Goal: Check status

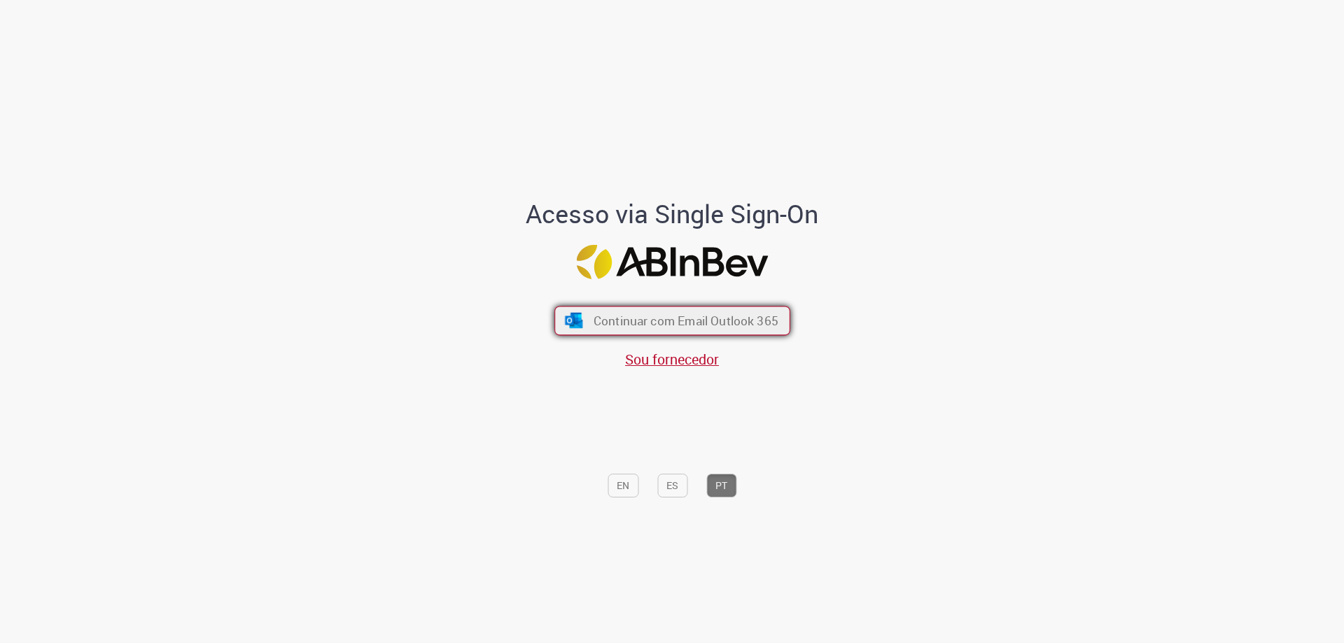
click at [705, 332] on button "Continuar com Email Outlook 365" at bounding box center [672, 320] width 236 height 29
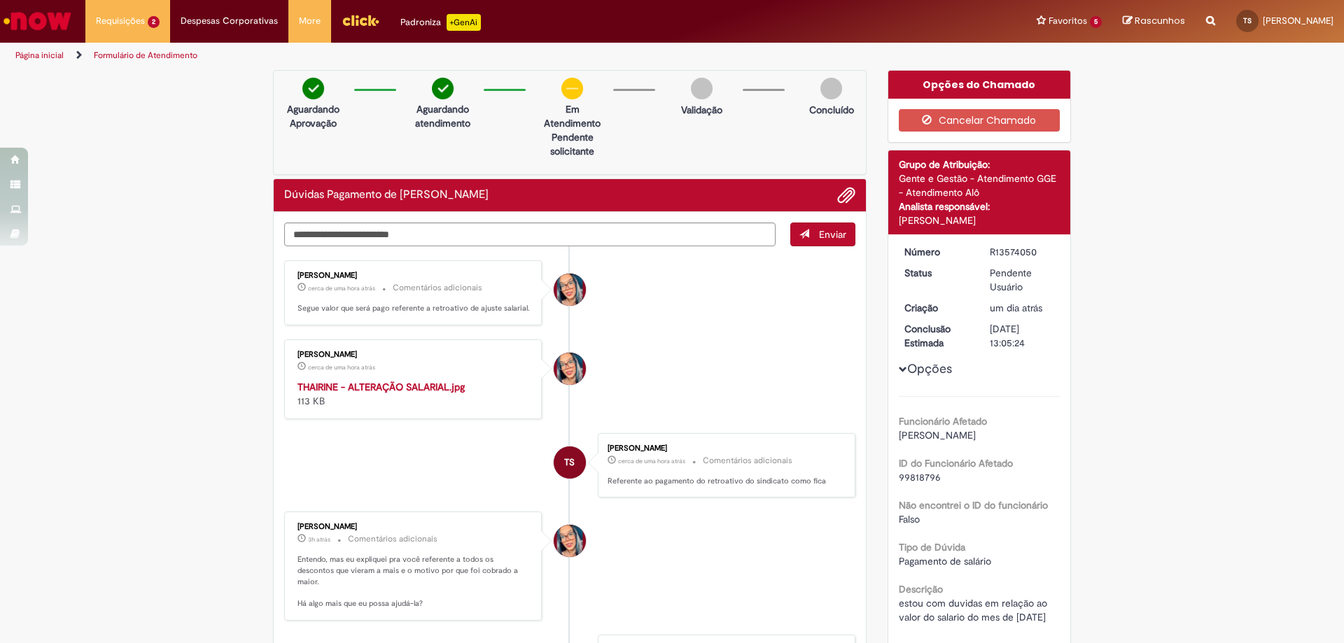
scroll to position [70, 0]
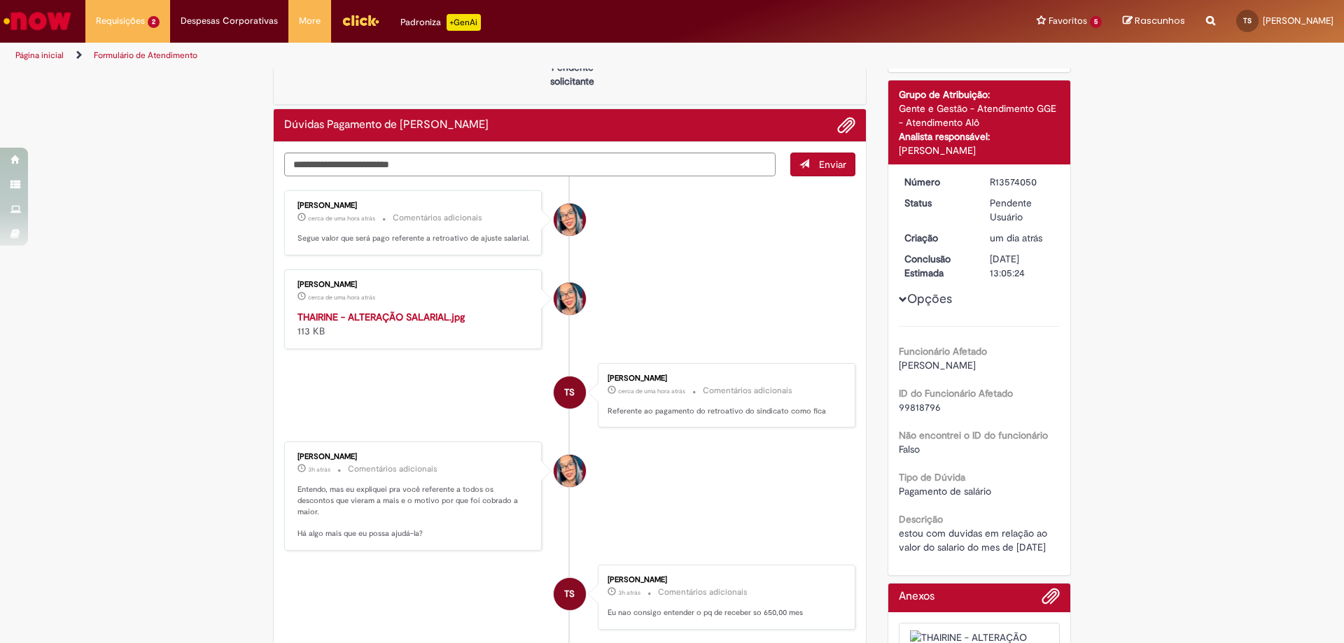
click at [468, 310] on img "Histórico de tíquete" at bounding box center [413, 310] width 233 height 0
click at [344, 310] on img "Histórico de tíquete" at bounding box center [413, 310] width 233 height 0
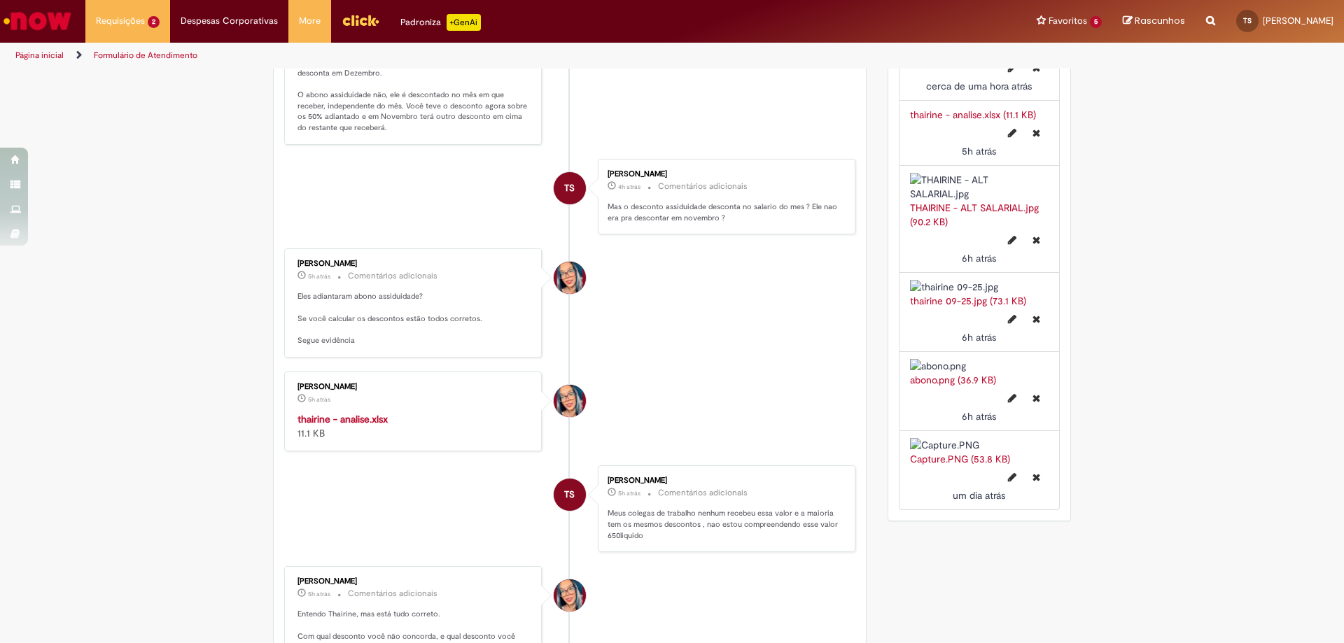
scroll to position [770, 0]
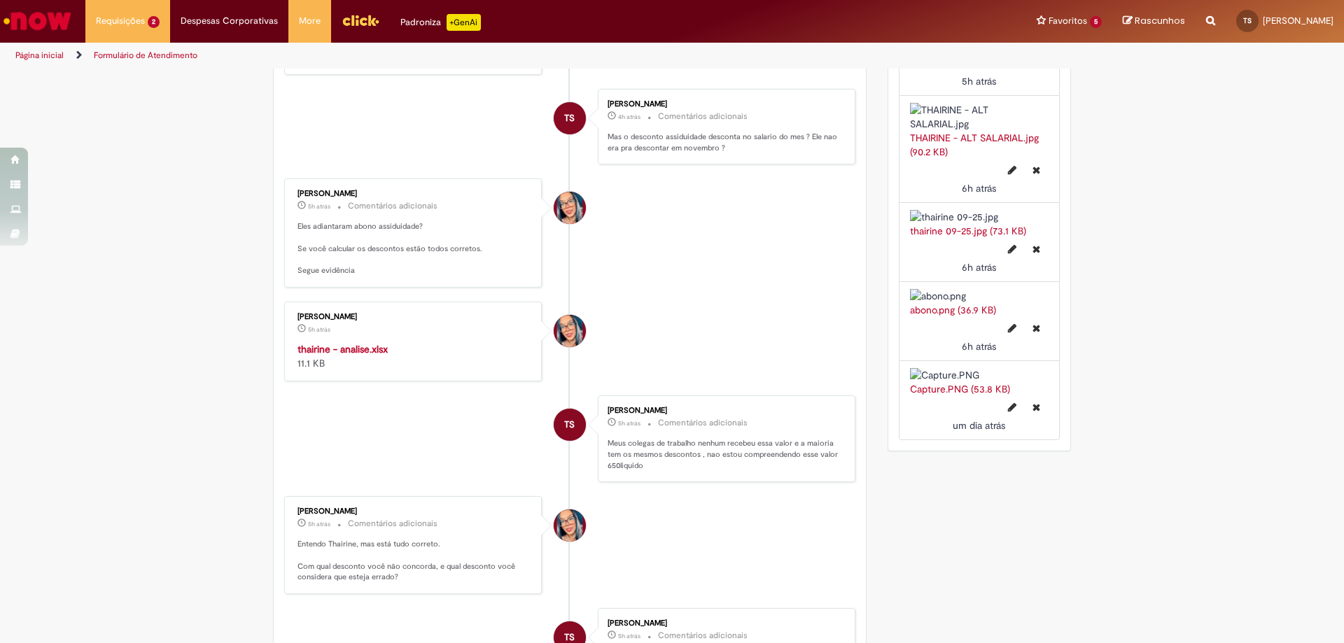
click at [377, 355] on strong "thairine - analise.xlsx" at bounding box center [342, 349] width 90 height 13
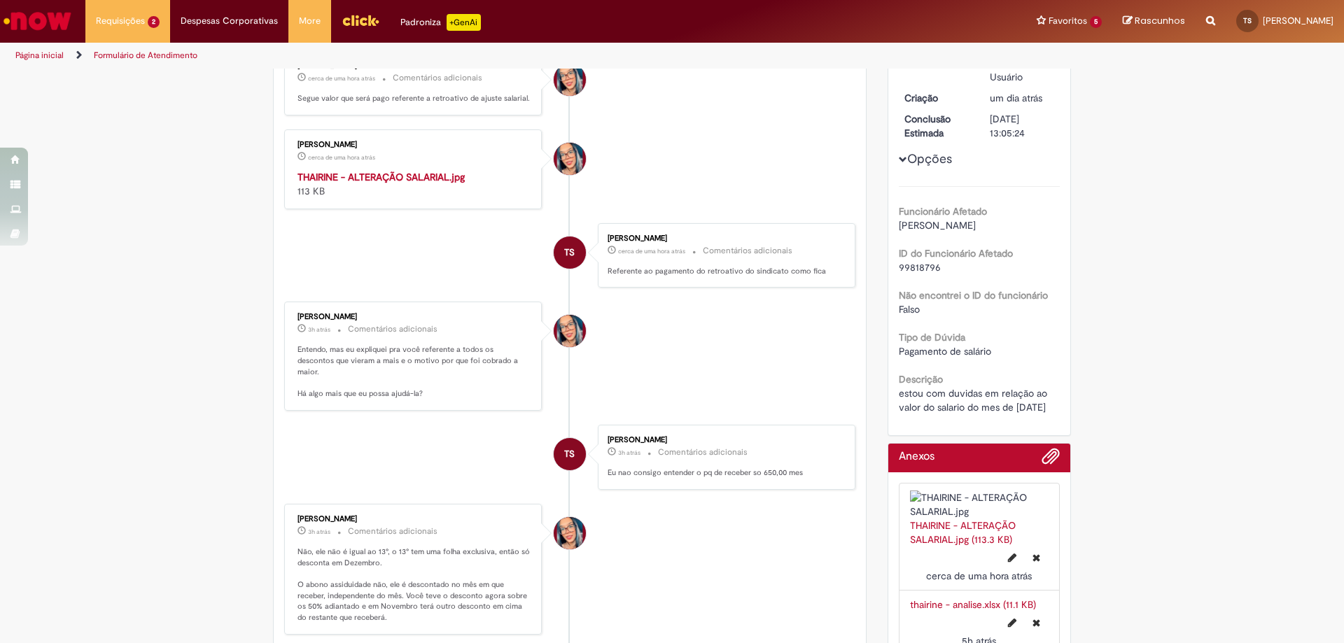
scroll to position [0, 0]
